Goal: Communication & Community: Connect with others

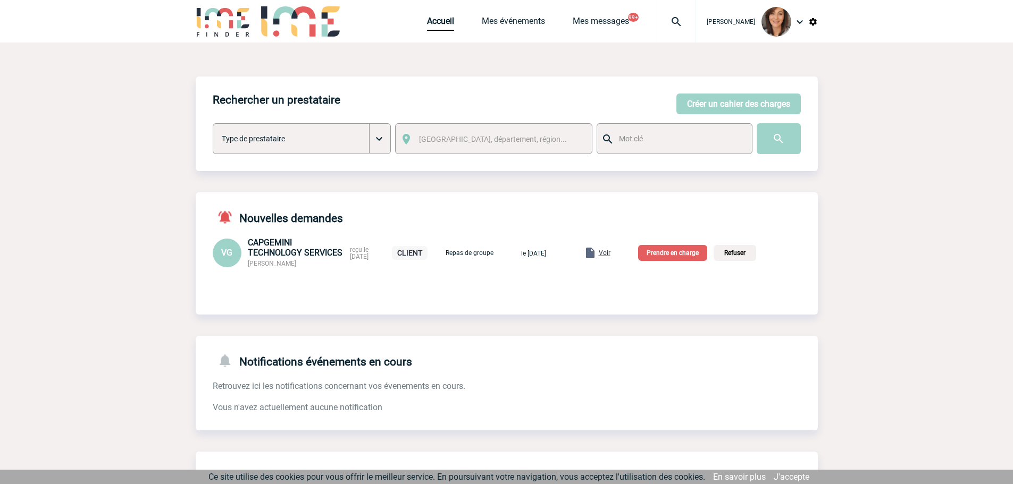
click at [691, 24] on img at bounding box center [676, 21] width 38 height 13
type input "2000421311"
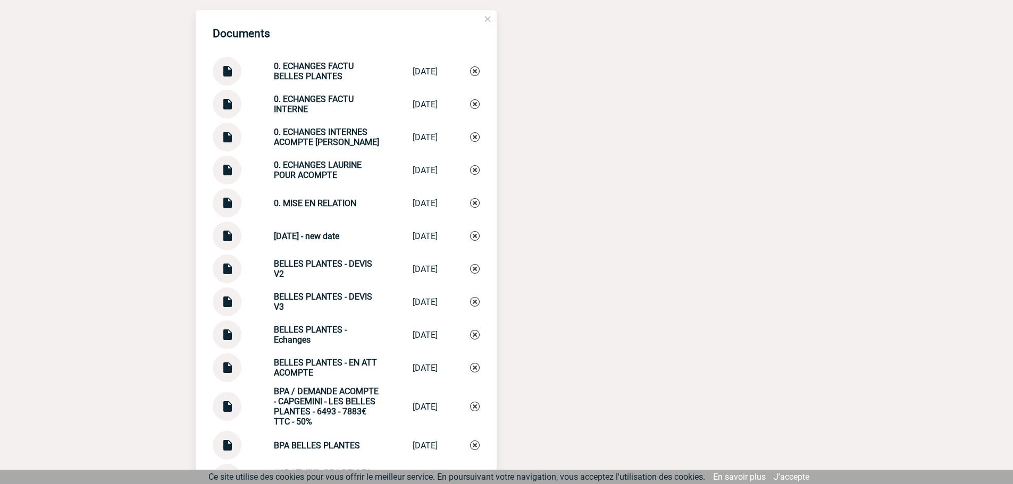
scroll to position [1382, 0]
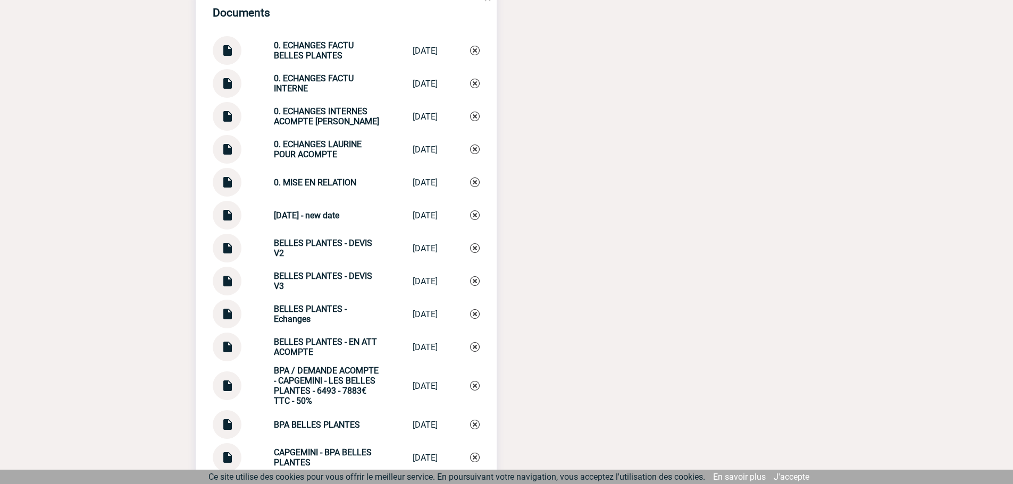
click at [236, 157] on div at bounding box center [227, 149] width 29 height 29
click at [233, 156] on img at bounding box center [227, 145] width 14 height 21
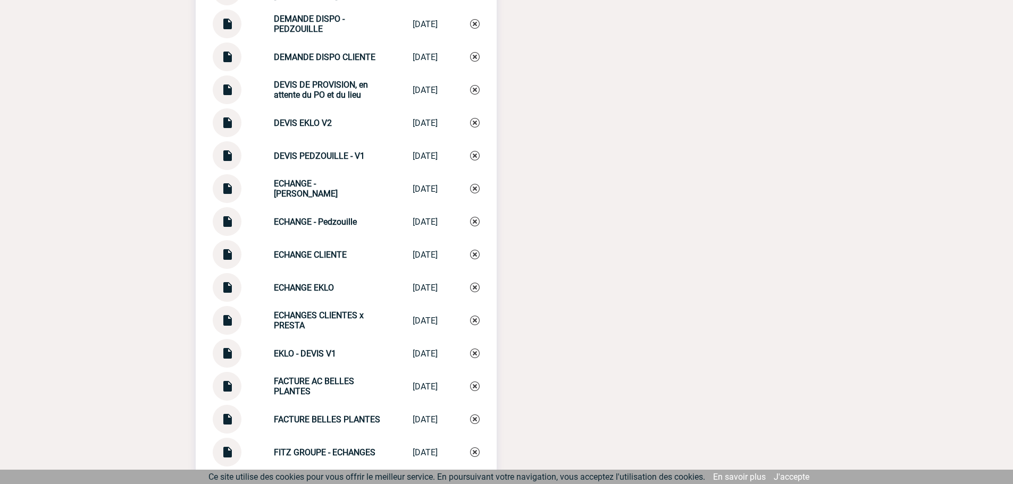
scroll to position [2127, 0]
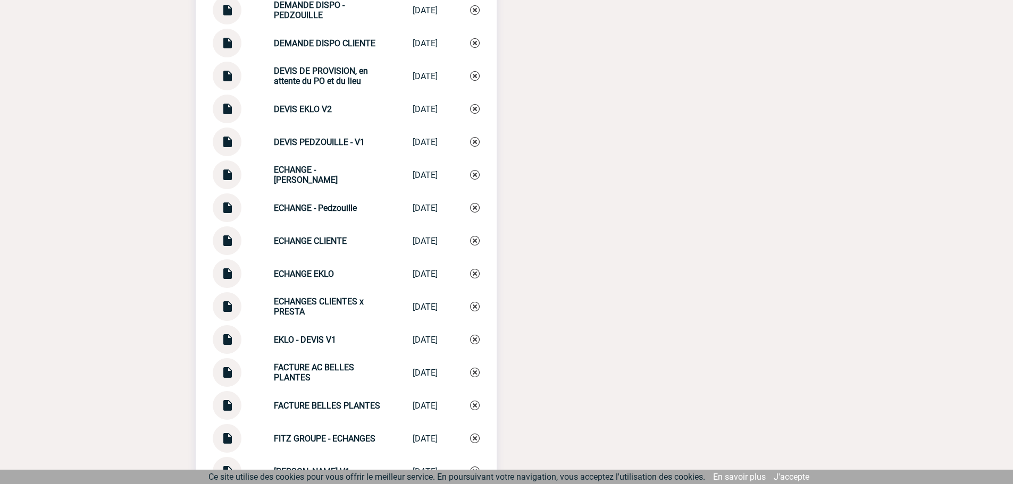
click at [227, 247] on img at bounding box center [227, 237] width 14 height 21
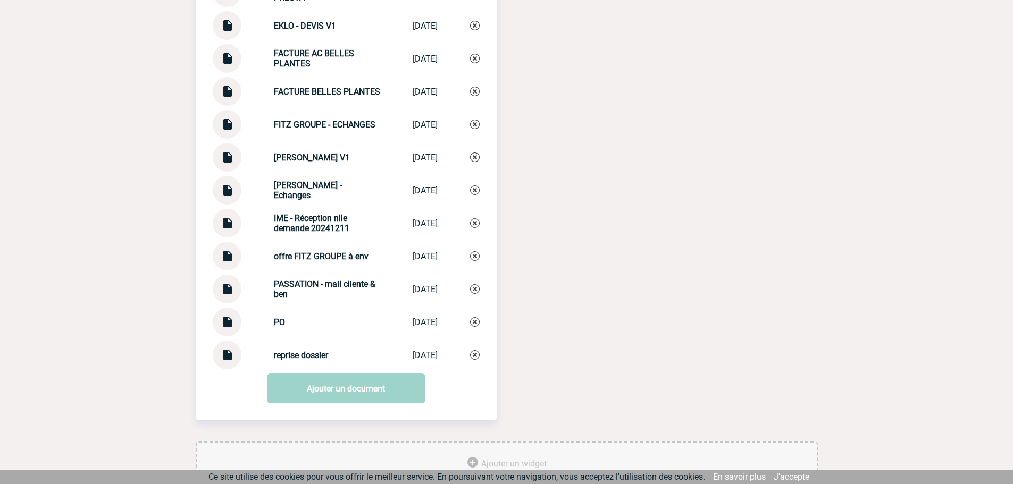
scroll to position [2446, 0]
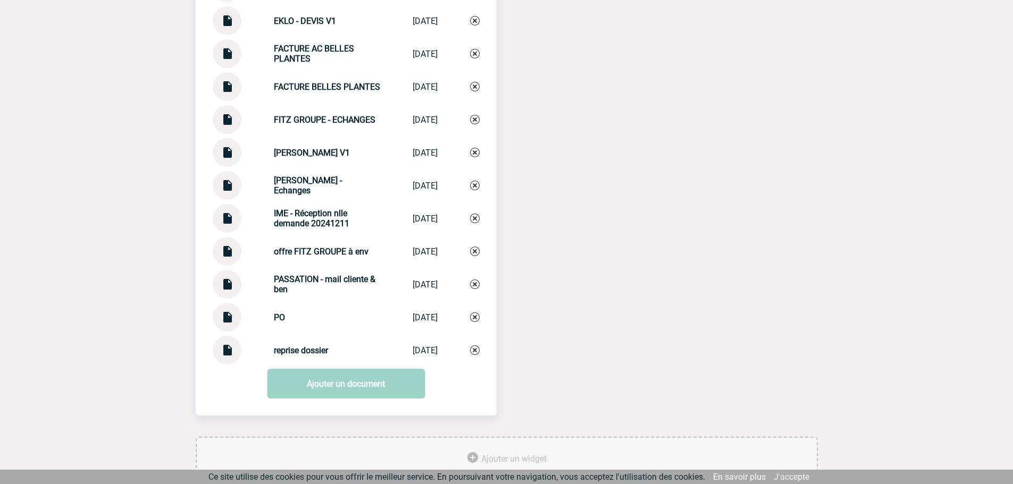
click at [227, 324] on img at bounding box center [227, 313] width 14 height 21
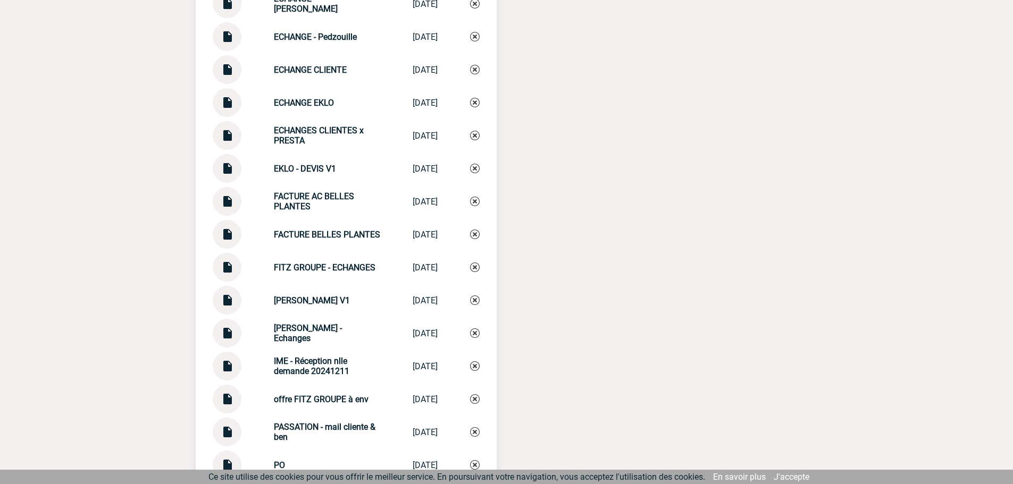
scroll to position [2286, 0]
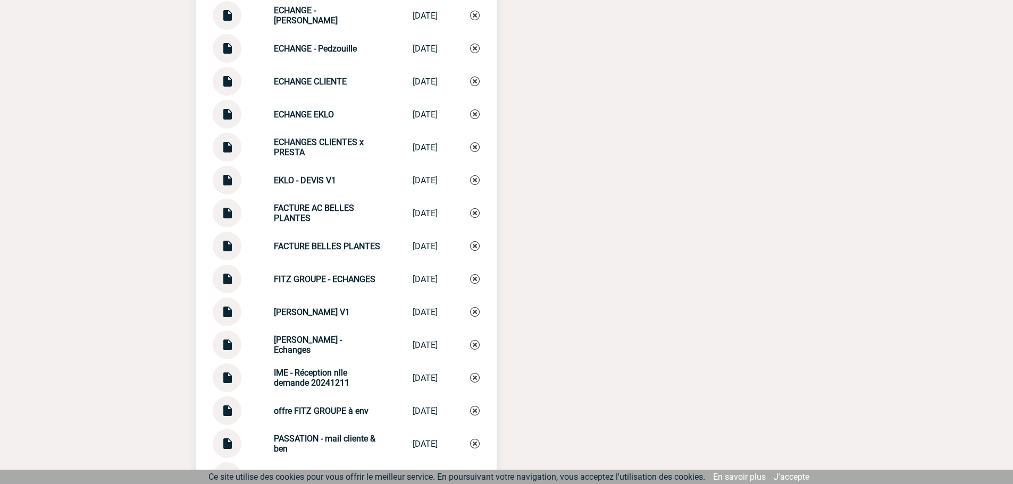
click at [237, 85] on div at bounding box center [227, 81] width 29 height 29
click at [232, 85] on img at bounding box center [227, 77] width 14 height 21
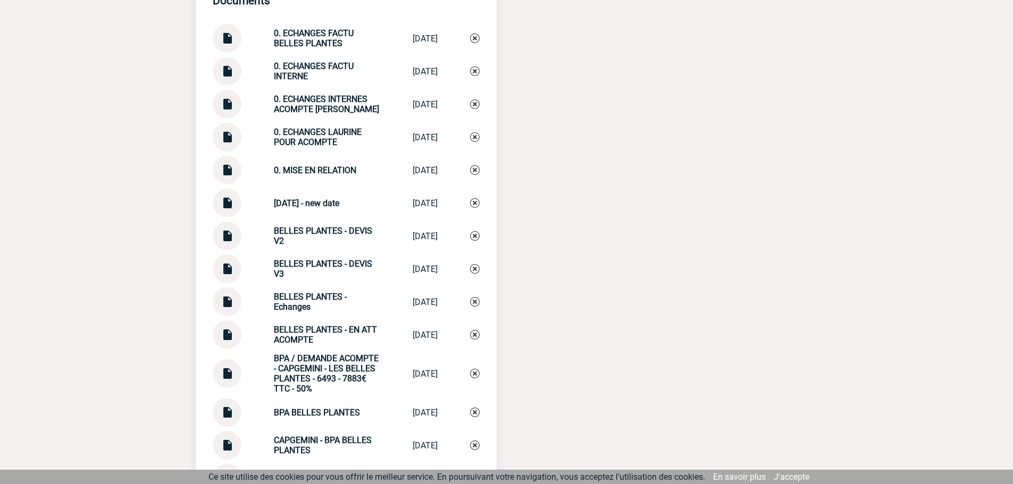
scroll to position [1382, 0]
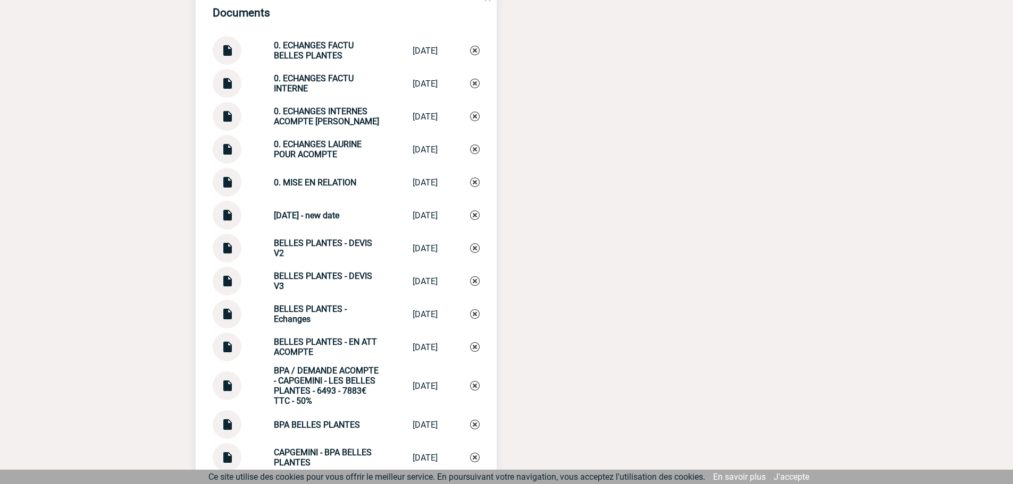
click at [227, 156] on img at bounding box center [227, 145] width 14 height 21
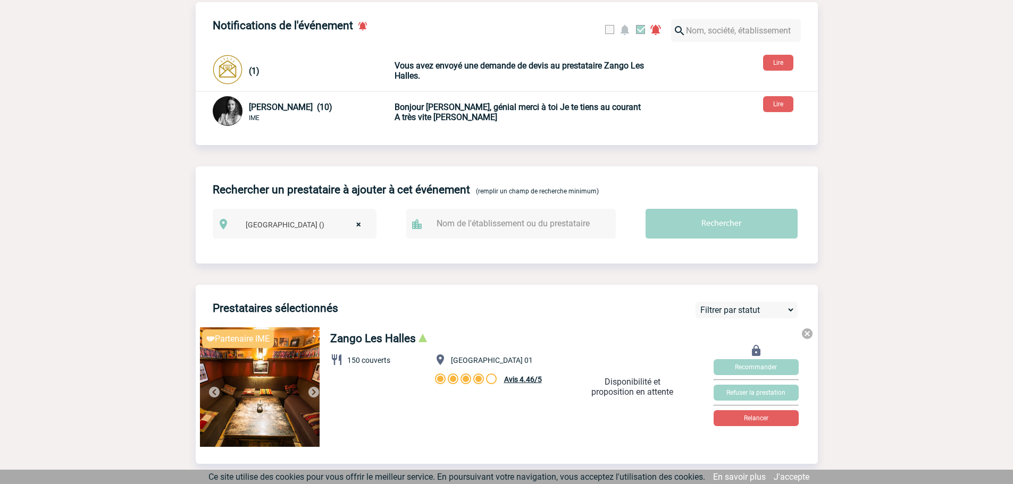
scroll to position [106, 0]
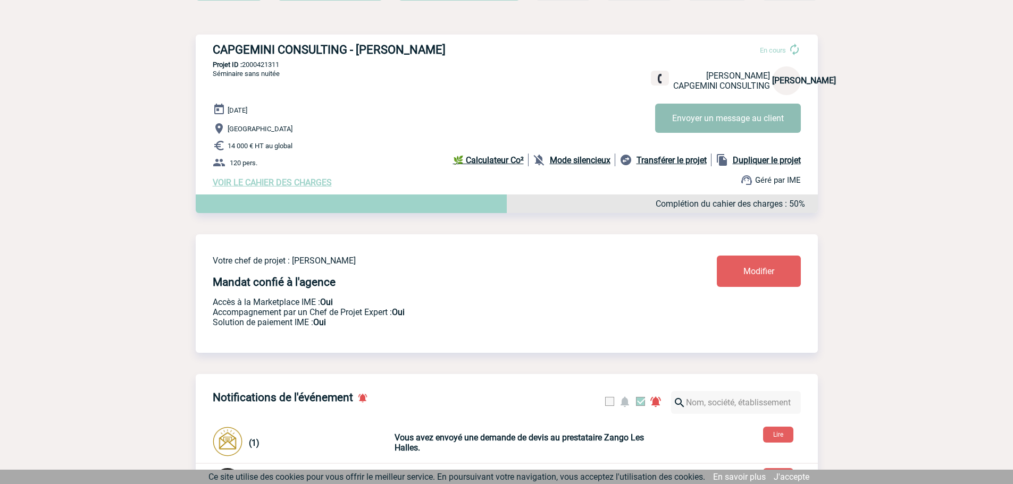
click at [750, 118] on button "Envoyer un message au client" at bounding box center [728, 118] width 146 height 29
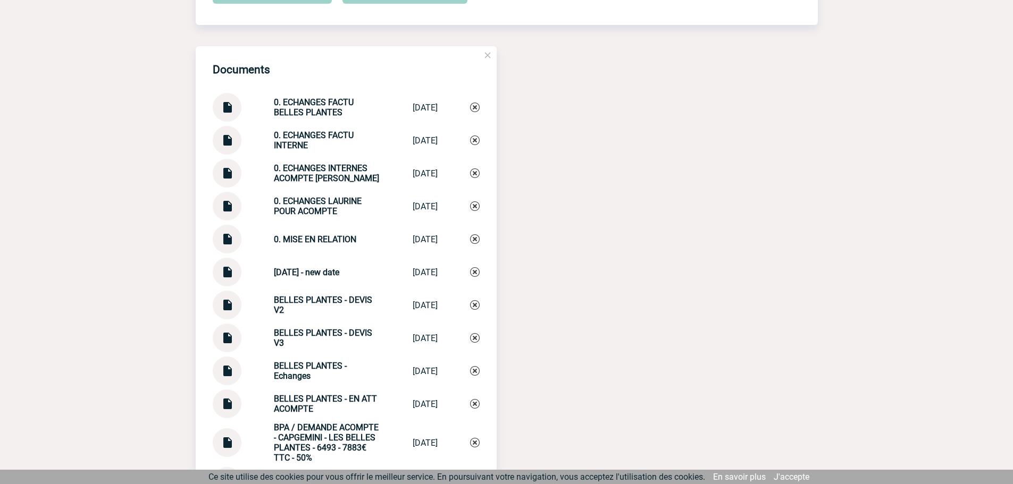
scroll to position [1329, 0]
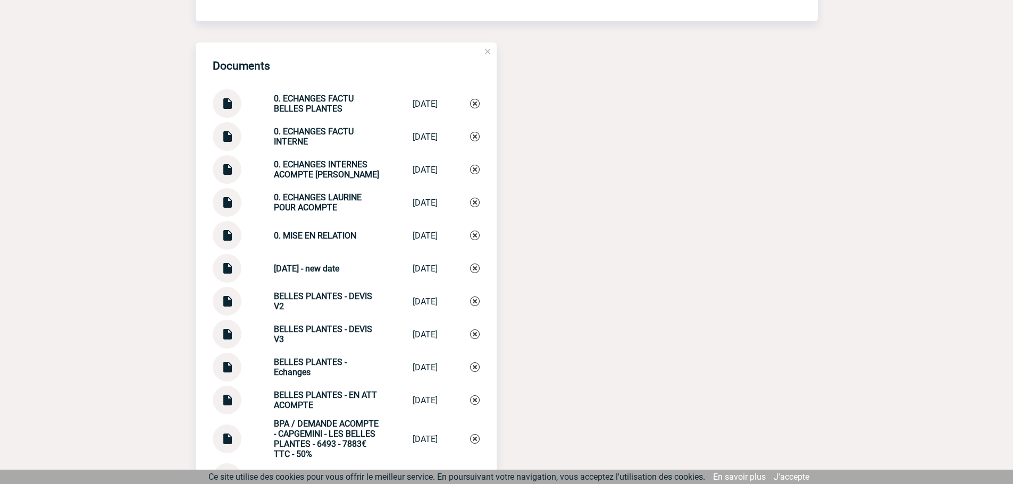
click at [232, 139] on img at bounding box center [227, 132] width 14 height 21
click at [227, 275] on img at bounding box center [227, 264] width 14 height 21
